Goal: Information Seeking & Learning: Learn about a topic

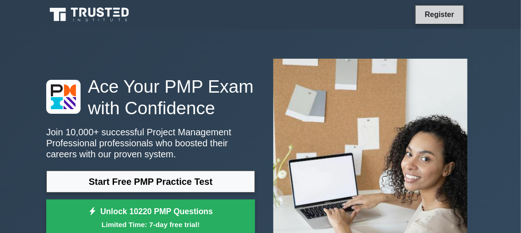
click at [442, 16] on link "Register" at bounding box center [439, 14] width 40 height 11
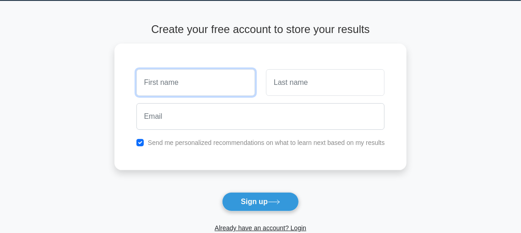
scroll to position [48, 0]
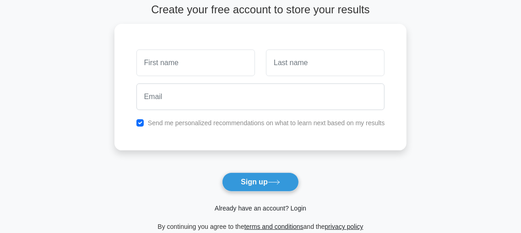
click at [272, 205] on link "Already have an account? Login" at bounding box center [261, 207] width 92 height 7
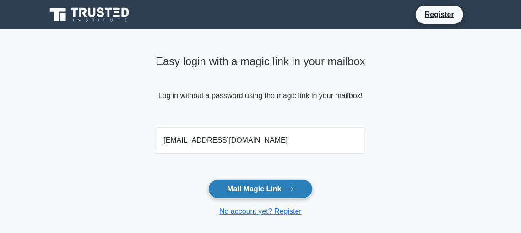
type input "anhtrader113@gmail.com"
click at [242, 186] on button "Mail Magic Link" at bounding box center [260, 188] width 104 height 19
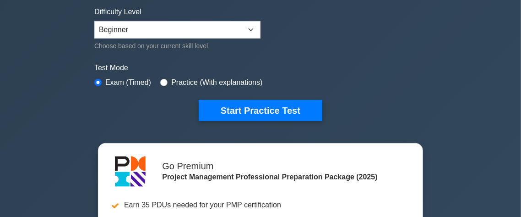
scroll to position [1006, 0]
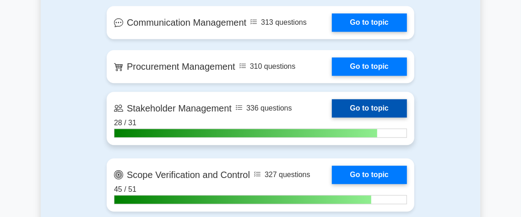
click at [355, 106] on link "Go to topic" at bounding box center [369, 108] width 75 height 18
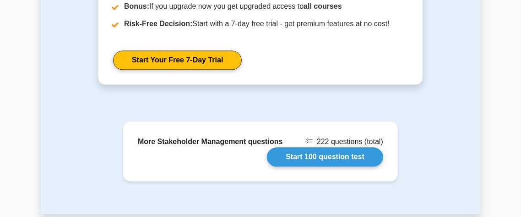
scroll to position [913, 0]
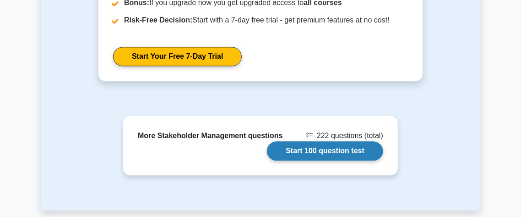
click at [343, 141] on link "Start 100 question test" at bounding box center [325, 150] width 116 height 19
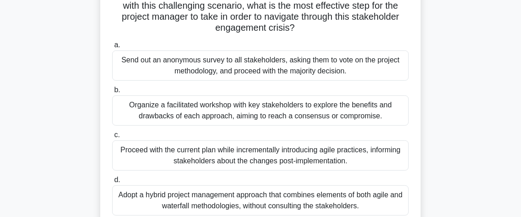
scroll to position [168, 0]
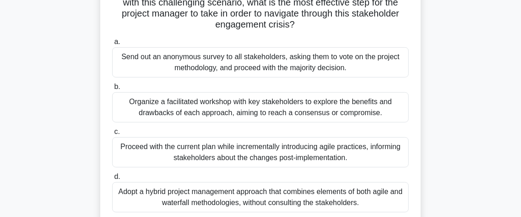
click at [357, 106] on div "Organize a facilitated workshop with key stakeholders to explore the benefits a…" at bounding box center [260, 107] width 297 height 30
click at [112, 90] on input "b. Organize a facilitated workshop with key stakeholders to explore the benefit…" at bounding box center [112, 87] width 0 height 6
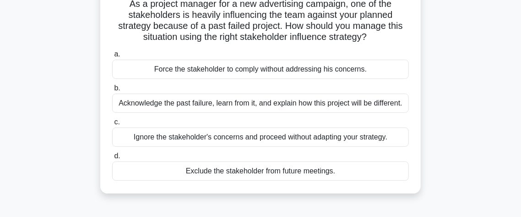
scroll to position [73, 0]
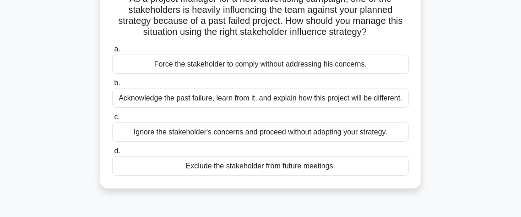
click at [170, 99] on div "Acknowledge the past failure, learn from it, and explain how this project will …" at bounding box center [260, 97] width 297 height 19
click at [112, 86] on input "b. Acknowledge the past failure, learn from it, and explain how this project wi…" at bounding box center [112, 83] width 0 height 6
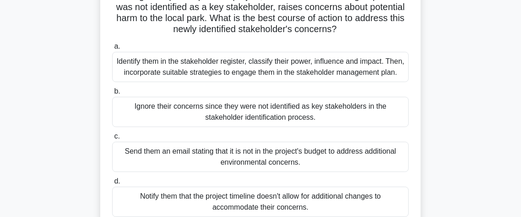
scroll to position [80, 0]
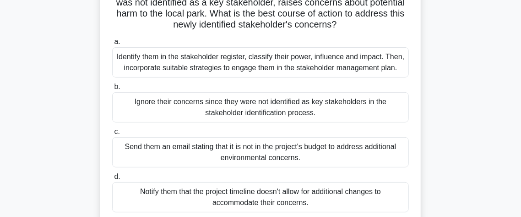
click at [184, 62] on div "Identify them in the stakeholder register, classify their power, influence and …" at bounding box center [260, 62] width 297 height 30
click at [112, 45] on input "a. Identify them in the stakeholder register, classify their power, influence a…" at bounding box center [112, 42] width 0 height 6
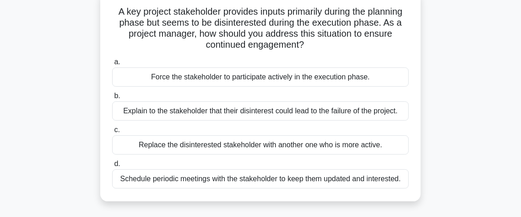
scroll to position [61, 0]
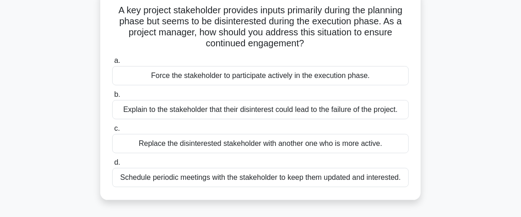
click at [303, 175] on div "Schedule periodic meetings with the stakeholder to keep them updated and intere…" at bounding box center [260, 177] width 297 height 19
click at [112, 165] on input "d. Schedule periodic meetings with the stakeholder to keep them updated and int…" at bounding box center [112, 162] width 0 height 6
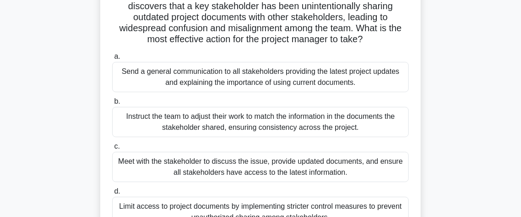
scroll to position [78, 0]
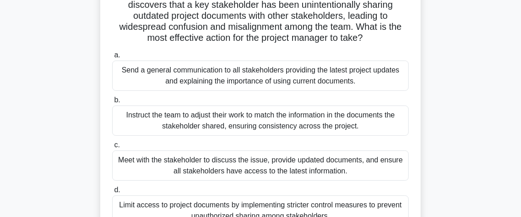
click at [322, 161] on div "Meet with the stakeholder to discuss the issue, provide updated documents, and …" at bounding box center [260, 165] width 297 height 30
click at [112, 148] on input "c. Meet with the stakeholder to discuss the issue, provide updated documents, a…" at bounding box center [112, 145] width 0 height 6
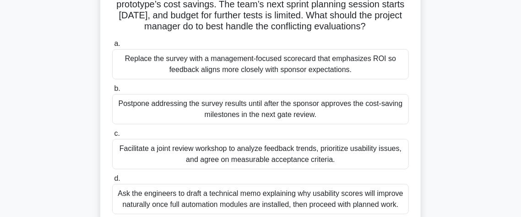
scroll to position [93, 0]
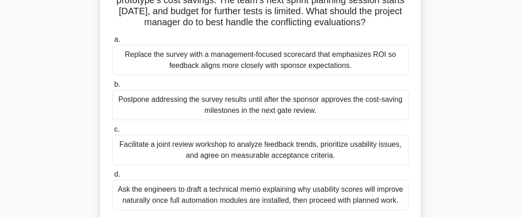
click at [308, 148] on div "Facilitate a joint review workshop to analyze feedback trends, prioritize usabi…" at bounding box center [260, 150] width 297 height 30
click at [112, 132] on input "c. Facilitate a joint review workshop to analyze feedback trends, prioritize us…" at bounding box center [112, 129] width 0 height 6
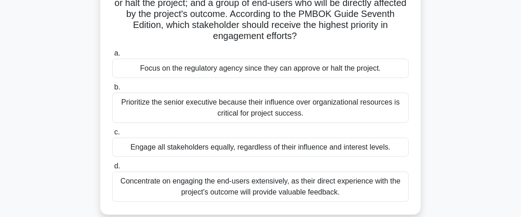
scroll to position [113, 0]
click at [230, 73] on div "Focus on the regulatory agency since they can approve or halt the project." at bounding box center [260, 67] width 297 height 19
click at [112, 56] on input "a. Focus on the regulatory agency since they can approve or halt the project." at bounding box center [112, 53] width 0 height 6
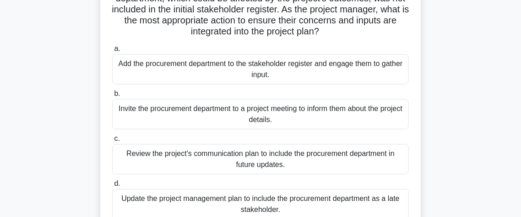
scroll to position [86, 0]
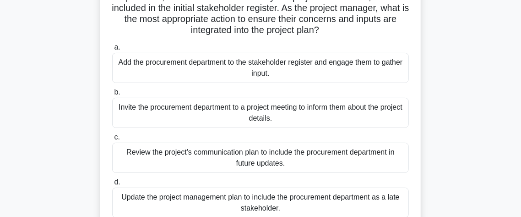
click at [392, 69] on div "Add the procurement department to the stakeholder register and engage them to g…" at bounding box center [260, 68] width 297 height 30
click at [112, 50] on input "a. Add the procurement department to the stakeholder register and engage them t…" at bounding box center [112, 47] width 0 height 6
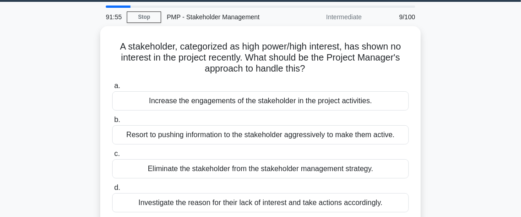
scroll to position [28, 0]
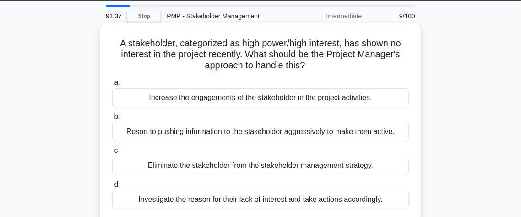
click at [303, 201] on div "Investigate the reason for their lack of interest and take actions accordingly." at bounding box center [260, 199] width 297 height 19
click at [112, 187] on input "d. Investigate the reason for their lack of interest and take actions according…" at bounding box center [112, 184] width 0 height 6
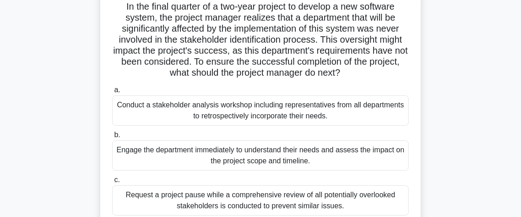
scroll to position [66, 0]
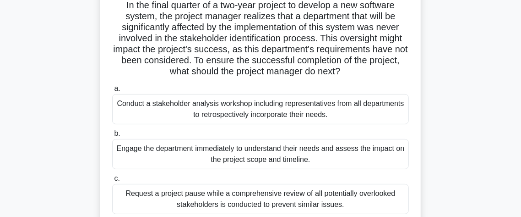
click at [333, 150] on div "Engage the department immediately to understand their needs and assess the impa…" at bounding box center [260, 154] width 297 height 30
click at [112, 136] on input "b. Engage the department immediately to understand their needs and assess the i…" at bounding box center [112, 133] width 0 height 6
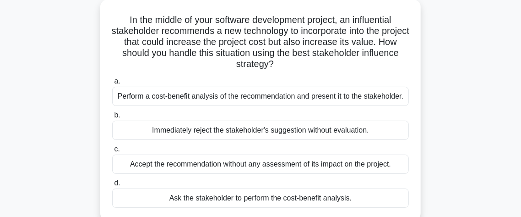
scroll to position [54, 0]
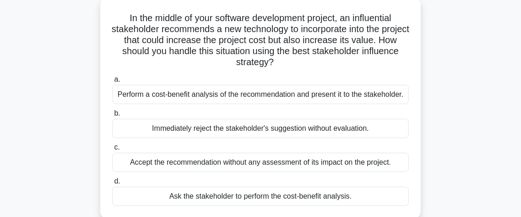
click at [179, 90] on div "Perform a cost-benefit analysis of the recommendation and present it to the sta…" at bounding box center [260, 94] width 297 height 19
click at [112, 82] on input "a. Perform a cost-benefit analysis of the recommendation and present it to the …" at bounding box center [112, 79] width 0 height 6
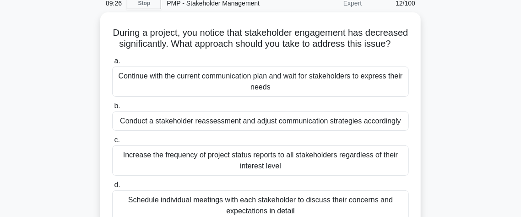
scroll to position [42, 0]
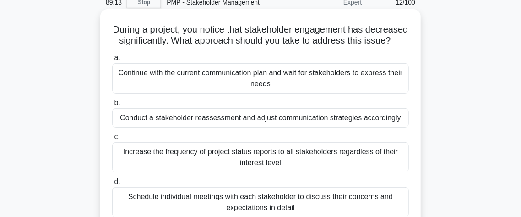
click at [386, 115] on div "Conduct a stakeholder reassessment and adjust communication strategies accordin…" at bounding box center [260, 117] width 297 height 19
click at [112, 106] on input "b. Conduct a stakeholder reassessment and adjust communication strategies accor…" at bounding box center [112, 103] width 0 height 6
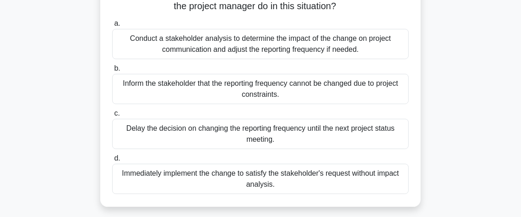
scroll to position [75, 0]
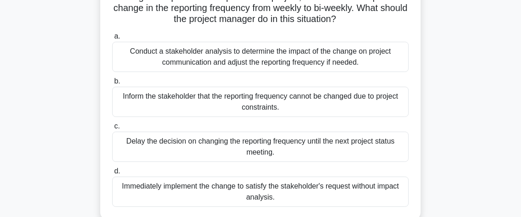
click at [228, 58] on div "Conduct a stakeholder analysis to determine the impact of the change on project…" at bounding box center [260, 57] width 297 height 30
click at [112, 39] on input "a. Conduct a stakeholder analysis to determine the impact of the change on proj…" at bounding box center [112, 36] width 0 height 6
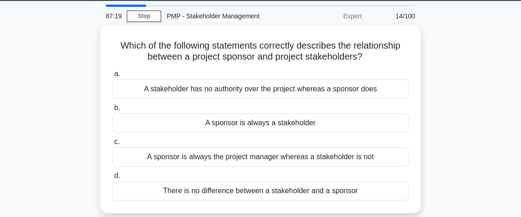
scroll to position [25, 0]
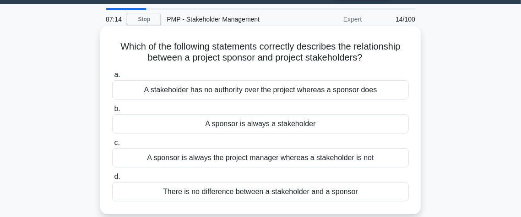
click at [290, 124] on div "A sponsor is always a stakeholder" at bounding box center [260, 123] width 297 height 19
click at [112, 112] on input "b. A sponsor is always a stakeholder" at bounding box center [112, 109] width 0 height 6
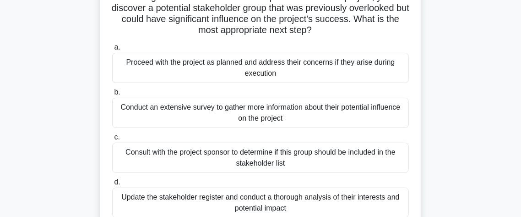
scroll to position [79, 0]
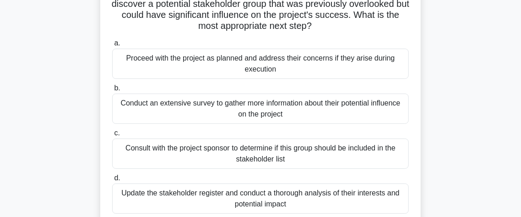
click at [315, 194] on div "Update the stakeholder register and conduct a thorough analysis of their intere…" at bounding box center [260, 198] width 297 height 30
click at [170, 197] on div "Update the stakeholder register and conduct a thorough analysis of their intere…" at bounding box center [260, 198] width 297 height 30
click at [112, 181] on input "d. Update the stakeholder register and conduct a thorough analysis of their int…" at bounding box center [112, 178] width 0 height 6
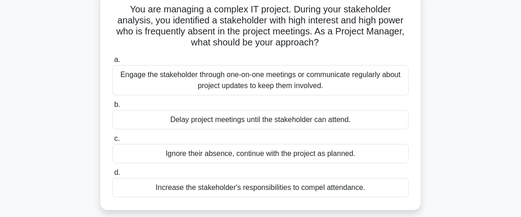
scroll to position [66, 0]
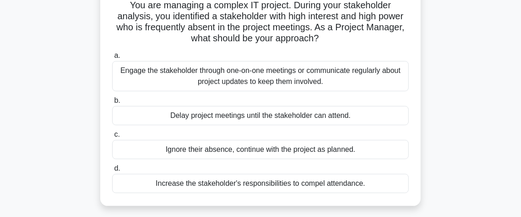
click at [265, 76] on div "Engage the stakeholder through one-on-one meetings or communicate regularly abo…" at bounding box center [260, 76] width 297 height 30
click at [112, 59] on input "a. Engage the stakeholder through one-on-one meetings or communicate regularly …" at bounding box center [112, 56] width 0 height 6
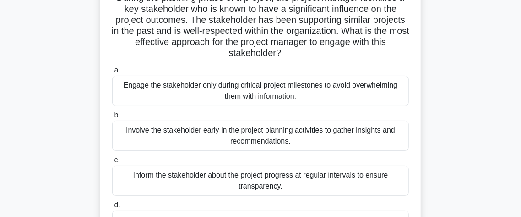
scroll to position [96, 0]
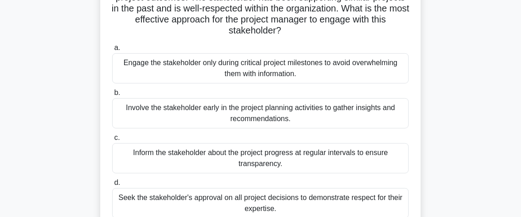
click at [362, 118] on div "Involve the stakeholder early in the project planning activities to gather insi…" at bounding box center [260, 113] width 297 height 30
click at [112, 96] on input "b. Involve the stakeholder early in the project planning activities to gather i…" at bounding box center [112, 93] width 0 height 6
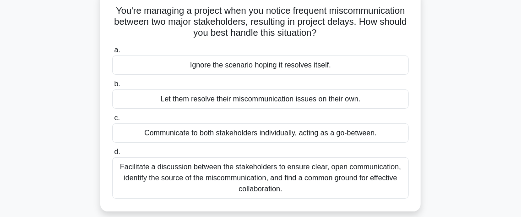
scroll to position [65, 0]
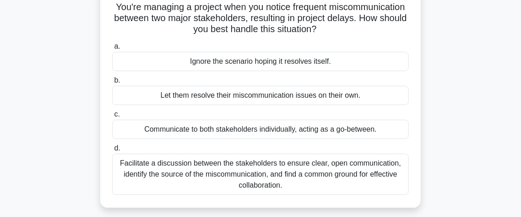
click at [320, 176] on div "Facilitate a discussion between the stakeholders to ensure clear, open communic…" at bounding box center [260, 173] width 297 height 41
click at [112, 151] on input "d. Facilitate a discussion between the stakeholders to ensure clear, open commu…" at bounding box center [112, 148] width 0 height 6
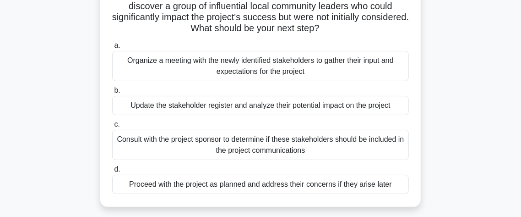
scroll to position [94, 0]
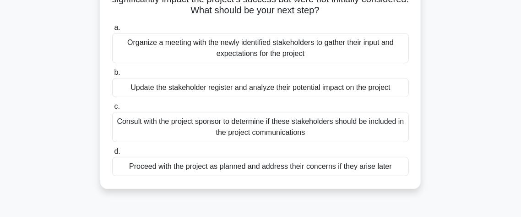
click at [237, 87] on div "Update the stakeholder register and analyze their potential impact on the proje…" at bounding box center [260, 87] width 297 height 19
click at [112, 76] on input "b. Update the stakeholder register and analyze their potential impact on the pr…" at bounding box center [112, 73] width 0 height 6
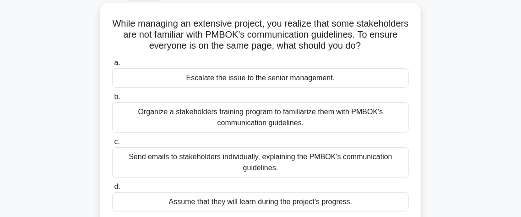
scroll to position [71, 0]
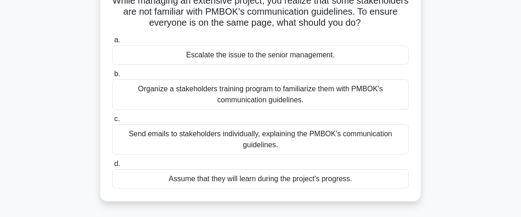
click at [259, 94] on div "Organize a stakeholders training program to familiarize them with PMBOK's commu…" at bounding box center [260, 94] width 297 height 30
click at [112, 77] on input "b. Organize a stakeholders training program to familiarize them with PMBOK's co…" at bounding box center [112, 74] width 0 height 6
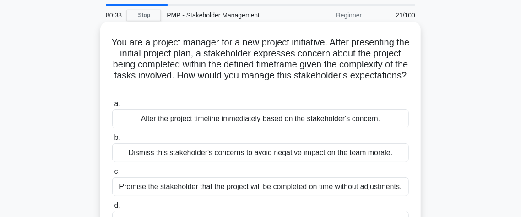
scroll to position [48, 0]
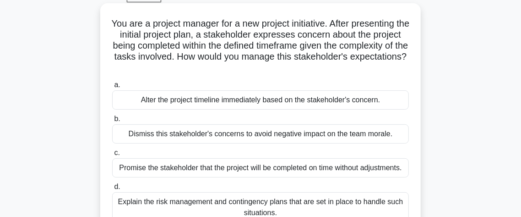
click at [207, 200] on div "Explain the risk management and contingency plans that are set in place to hand…" at bounding box center [260, 207] width 297 height 30
click at [112, 190] on input "d. Explain the risk management and contingency plans that are set in place to h…" at bounding box center [112, 187] width 0 height 6
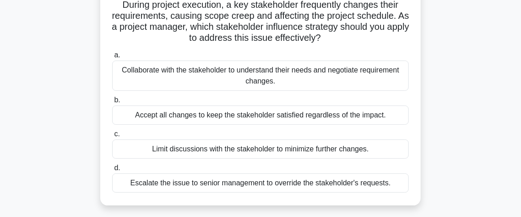
scroll to position [70, 0]
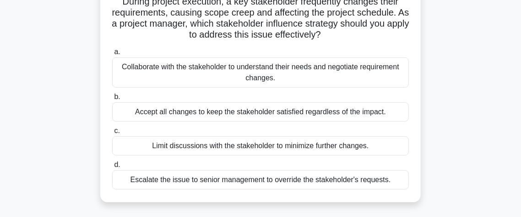
click at [254, 71] on div "Collaborate with the stakeholder to understand their needs and negotiate requir…" at bounding box center [260, 72] width 297 height 30
click at [112, 55] on input "a. Collaborate with the stakeholder to understand their needs and negotiate req…" at bounding box center [112, 52] width 0 height 6
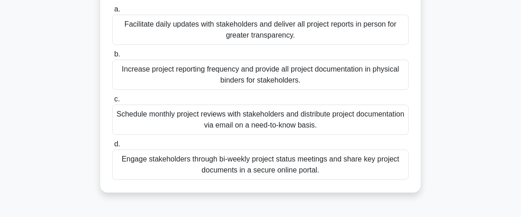
scroll to position [144, 0]
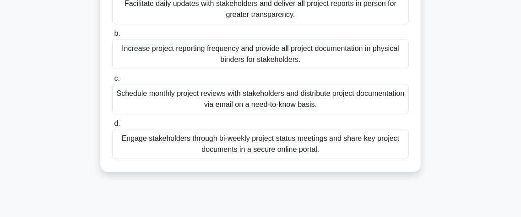
click at [253, 151] on div "Engage stakeholders through bi-weekly project status meetings and share key pro…" at bounding box center [260, 144] width 297 height 30
click at [112, 126] on input "d. Engage stakeholders through bi-weekly project status meetings and share key …" at bounding box center [112, 123] width 0 height 6
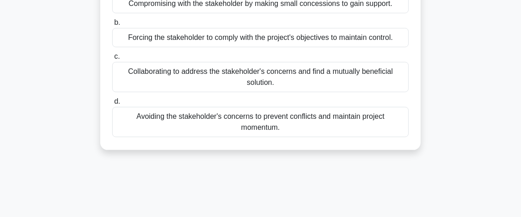
click at [272, 82] on div "Collaborating to address the stakeholder's concerns and find a mutually benefic…" at bounding box center [260, 77] width 297 height 30
click at [112, 60] on input "c. Collaborating to address the stakeholder's concerns and find a mutually bene…" at bounding box center [112, 57] width 0 height 6
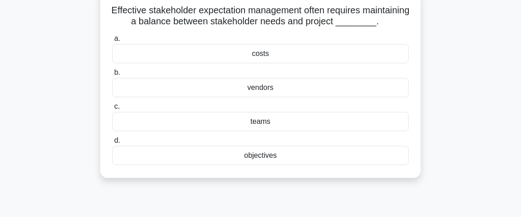
scroll to position [22, 0]
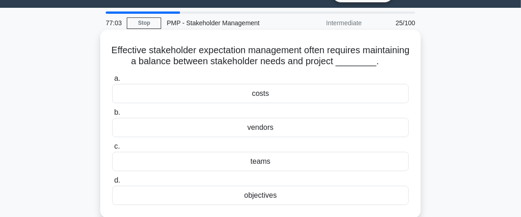
click at [266, 103] on div "costs" at bounding box center [260, 93] width 297 height 19
click at [112, 82] on input "a. costs" at bounding box center [112, 79] width 0 height 6
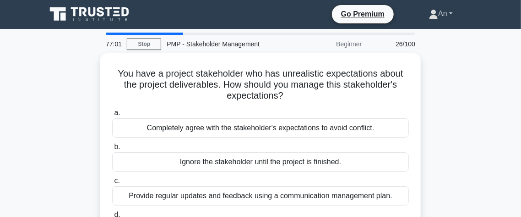
scroll to position [0, 0]
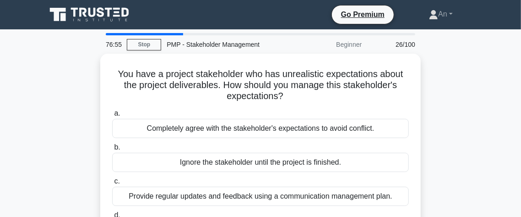
click at [464, 117] on div "You have a project stakeholder who has unrealistic expectations about the proje…" at bounding box center [261, 164] width 440 height 221
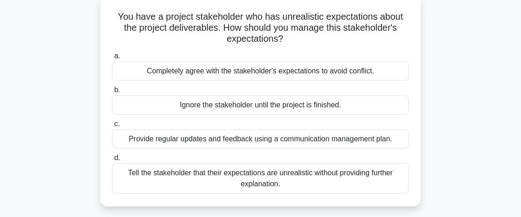
scroll to position [59, 0]
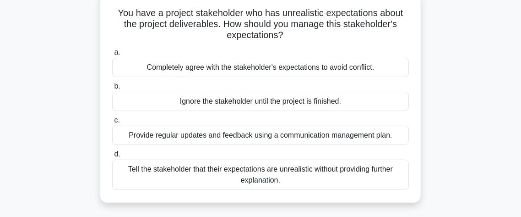
click at [333, 135] on div "Provide regular updates and feedback using a communication management plan." at bounding box center [260, 134] width 297 height 19
click at [112, 123] on input "c. Provide regular updates and feedback using a communication management plan." at bounding box center [112, 120] width 0 height 6
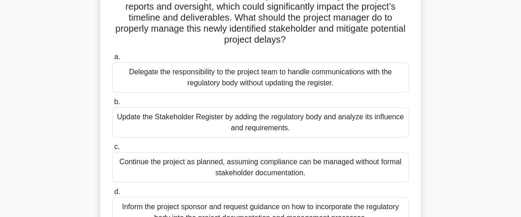
scroll to position [102, 0]
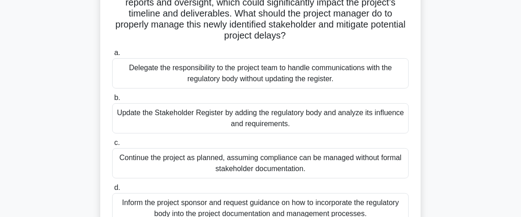
click at [234, 122] on div "Update the Stakeholder Register by adding the regulatory body and analyze its i…" at bounding box center [260, 118] width 297 height 30
click at [112, 101] on input "b. Update the Stakeholder Register by adding the regulatory body and analyze it…" at bounding box center [112, 98] width 0 height 6
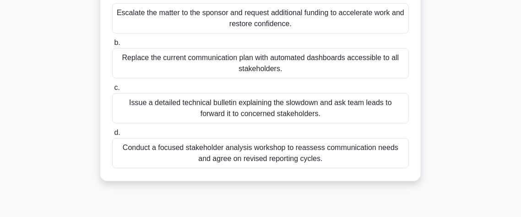
scroll to position [155, 0]
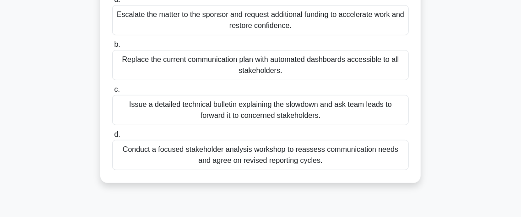
click at [278, 157] on div "Conduct a focused stakeholder analysis workshop to reassess communication needs…" at bounding box center [260, 155] width 297 height 30
click at [112, 137] on input "d. Conduct a focused stakeholder analysis workshop to reassess communication ne…" at bounding box center [112, 134] width 0 height 6
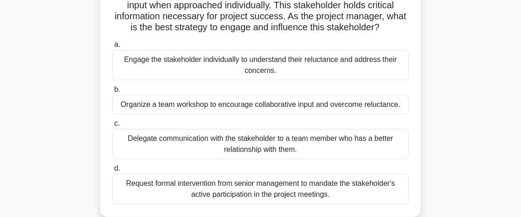
scroll to position [92, 0]
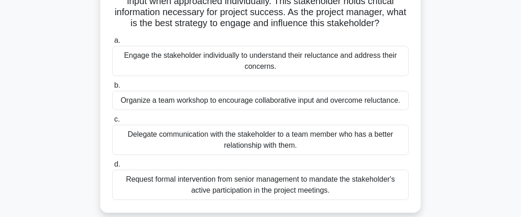
click at [223, 64] on div "Engage the stakeholder individually to understand their reluctance and address …" at bounding box center [260, 61] width 297 height 30
click at [112, 43] on input "a. Engage the stakeholder individually to understand their reluctance and addre…" at bounding box center [112, 41] width 0 height 6
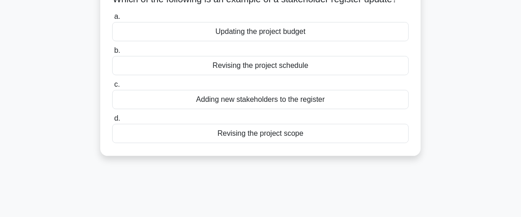
scroll to position [0, 0]
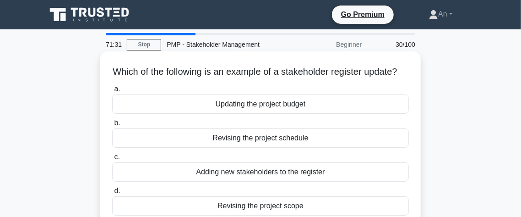
click at [286, 178] on div "Adding new stakeholders to the register" at bounding box center [260, 171] width 297 height 19
click at [112, 160] on input "c. Adding new stakeholders to the register" at bounding box center [112, 157] width 0 height 6
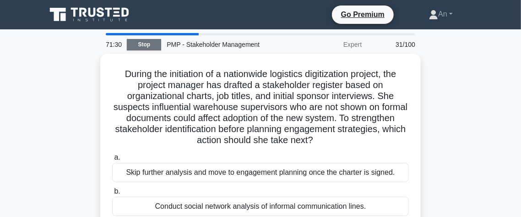
click at [144, 43] on link "Stop" at bounding box center [144, 44] width 34 height 11
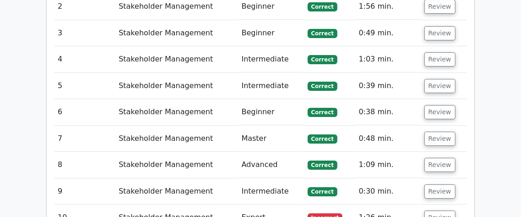
scroll to position [1593, 0]
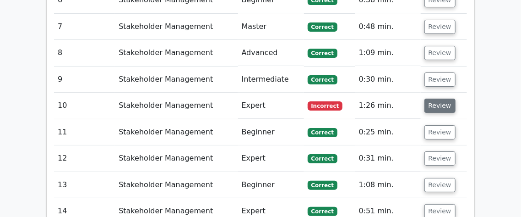
click at [446, 98] on button "Review" at bounding box center [439, 105] width 31 height 14
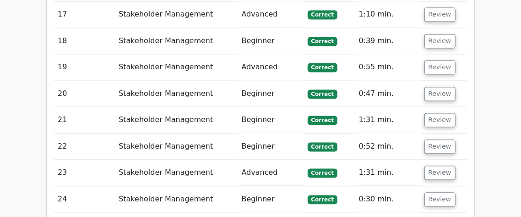
scroll to position [2397, 0]
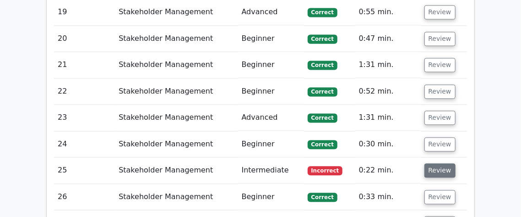
click at [450, 163] on button "Review" at bounding box center [439, 170] width 31 height 14
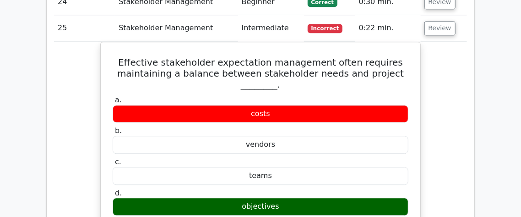
scroll to position [2381, 0]
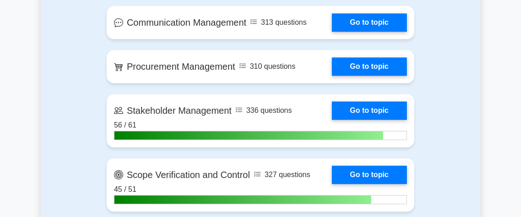
scroll to position [2198, 0]
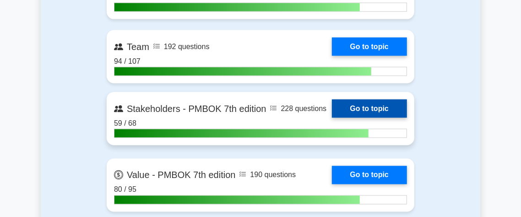
click at [379, 113] on link "Go to topic" at bounding box center [369, 108] width 75 height 18
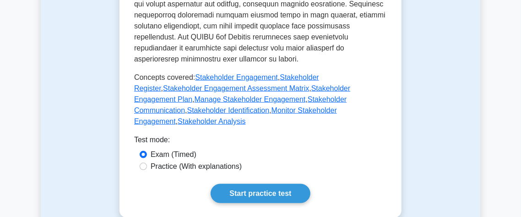
scroll to position [481, 0]
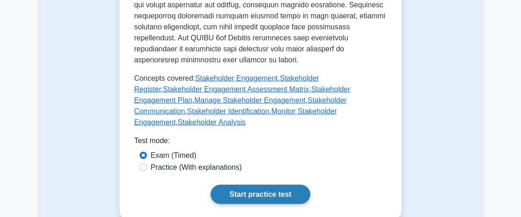
click at [262, 185] on link "Start practice test" at bounding box center [260, 194] width 99 height 19
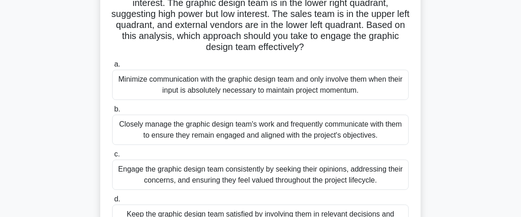
scroll to position [118, 0]
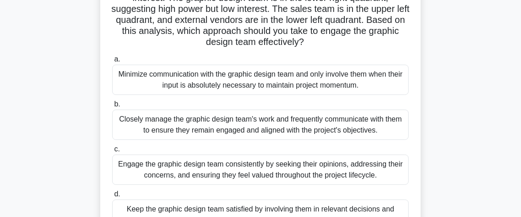
click at [363, 212] on div "Keep the graphic design team satisfied by involving them in relevant decisions …" at bounding box center [260, 214] width 297 height 30
click at [112, 197] on input "d. Keep the graphic design team satisfied by involving them in relevant decisio…" at bounding box center [112, 194] width 0 height 6
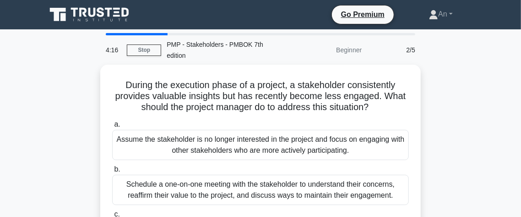
scroll to position [0, 0]
click at [136, 51] on link "Stop" at bounding box center [144, 49] width 34 height 11
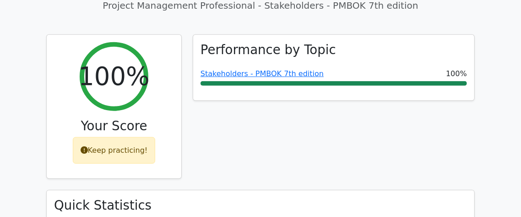
scroll to position [401, 0]
